Goal: Navigation & Orientation: Find specific page/section

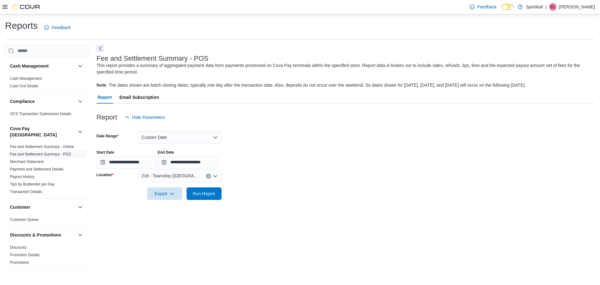
click at [428, 204] on div at bounding box center [346, 203] width 498 height 7
